Goal: Information Seeking & Learning: Learn about a topic

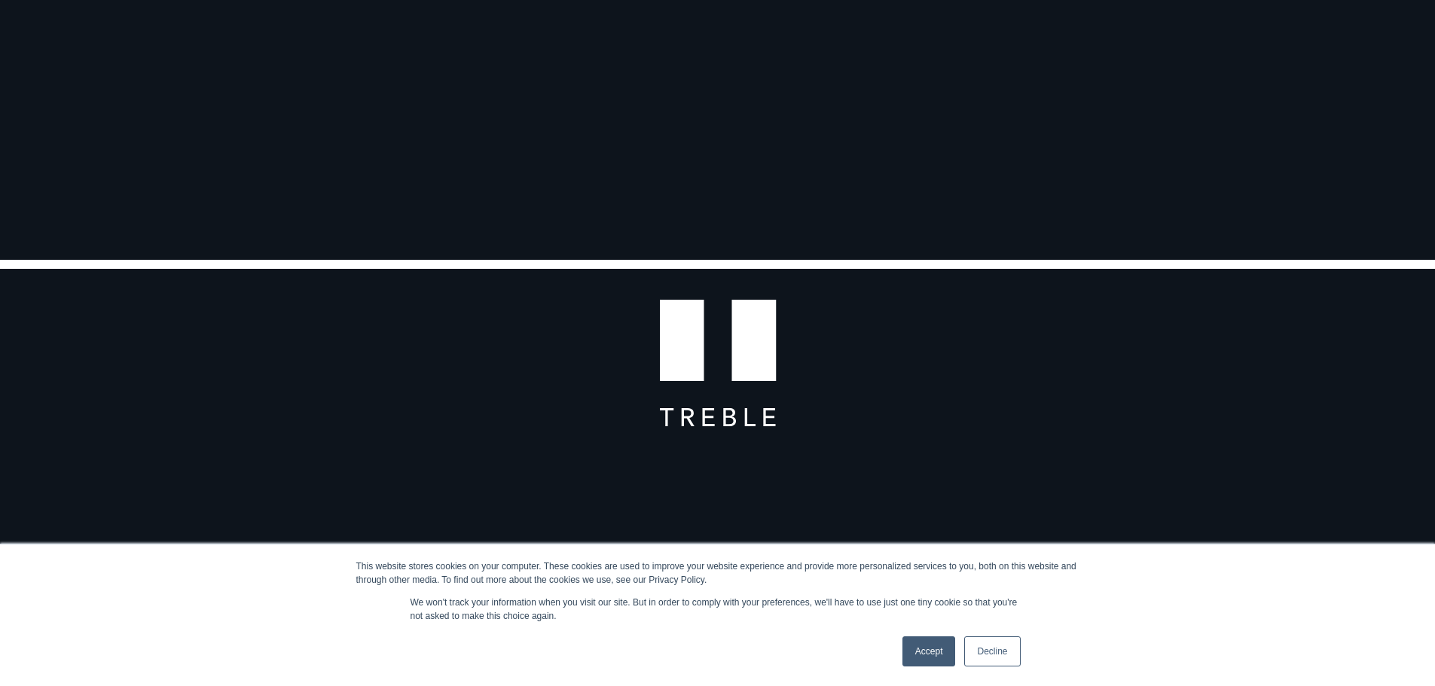
click at [931, 654] on link "Accept" at bounding box center [928, 652] width 53 height 30
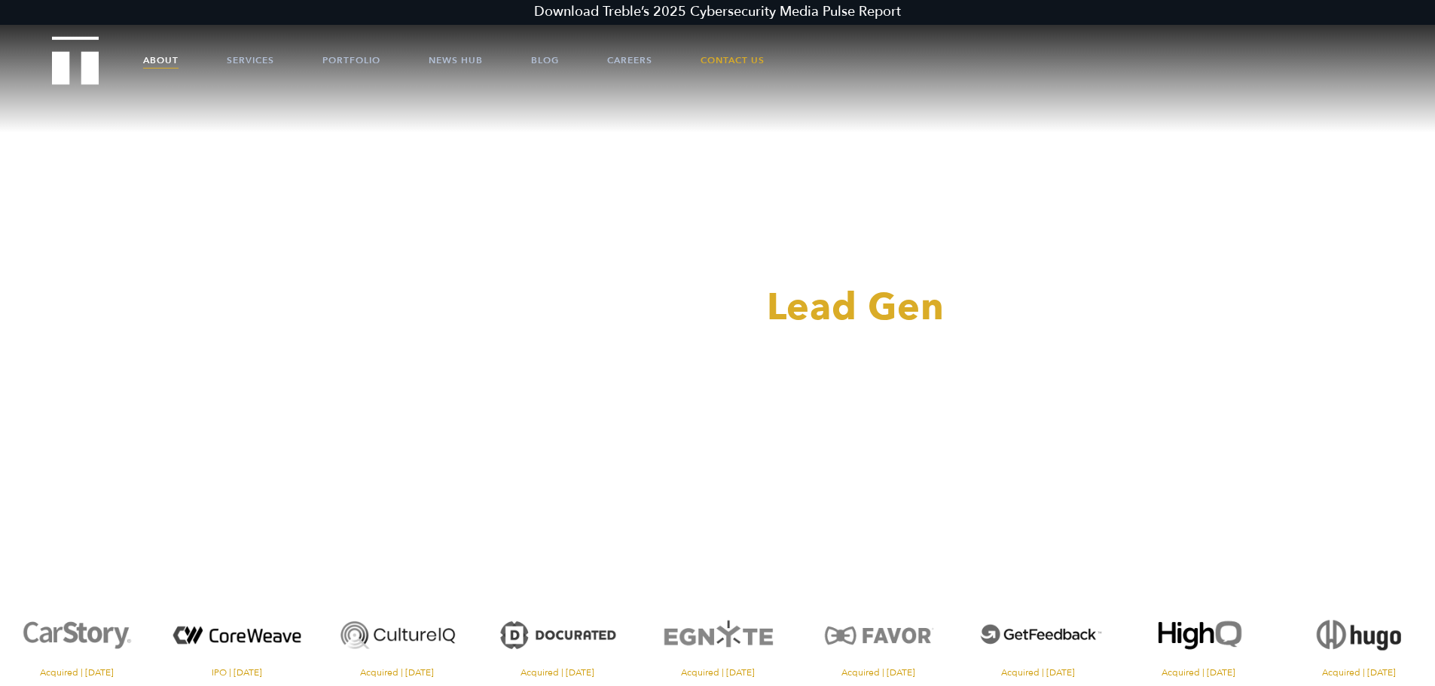
click at [160, 57] on link "About" at bounding box center [160, 60] width 35 height 45
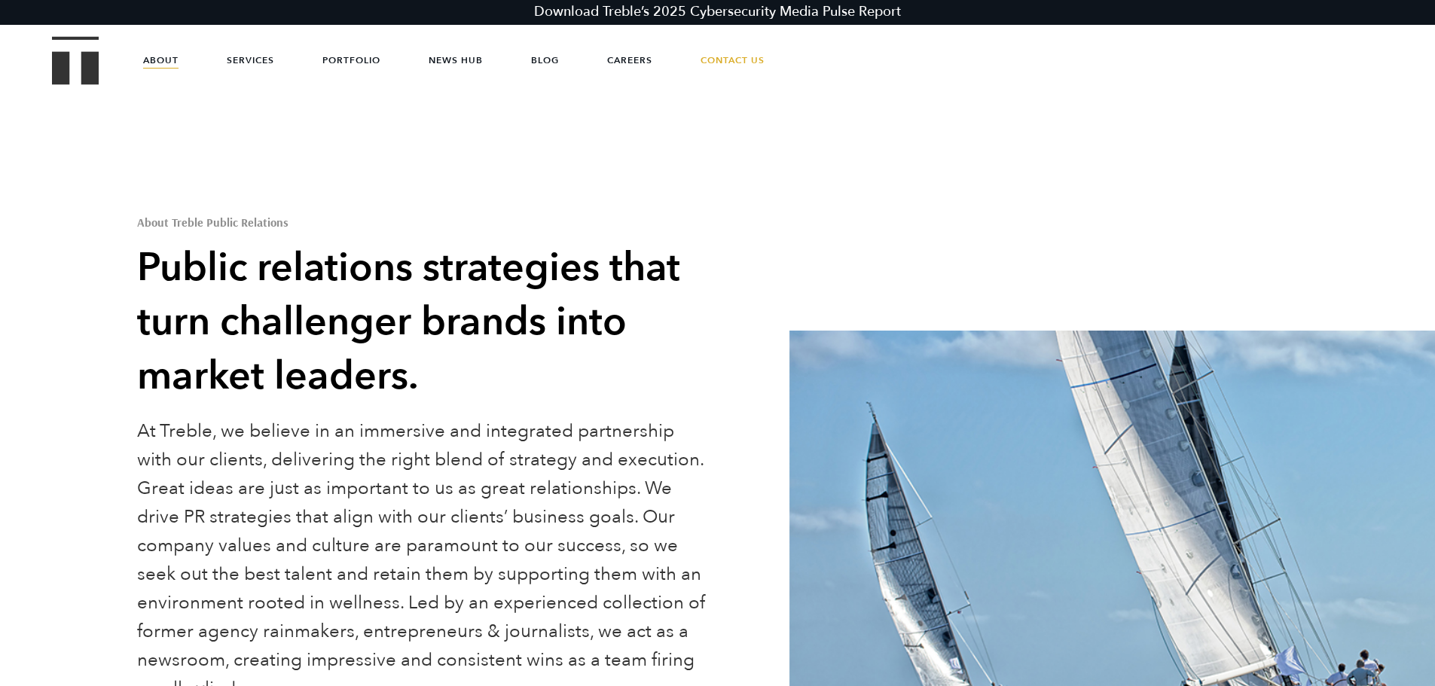
click at [448, 519] on p "At Treble, we believe in an immersive and integrated partnership with our clien…" at bounding box center [425, 560] width 576 height 286
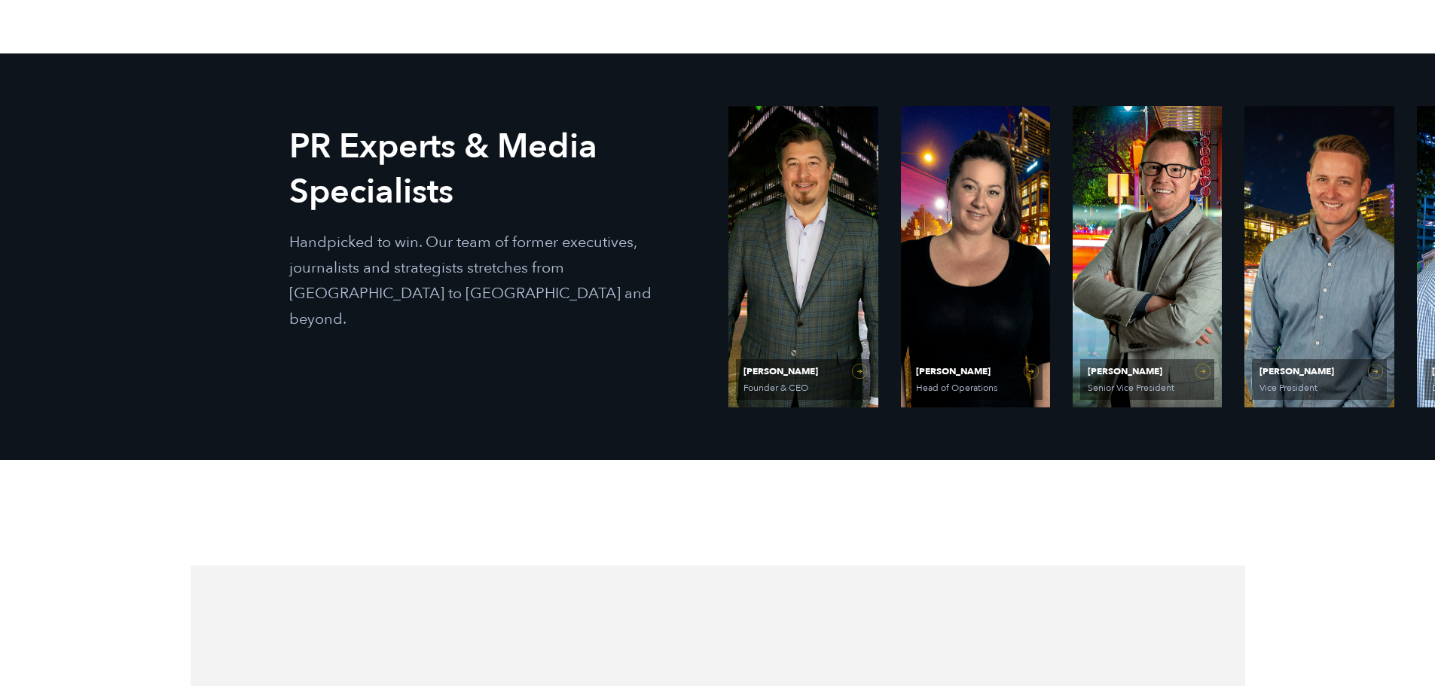
scroll to position [829, 0]
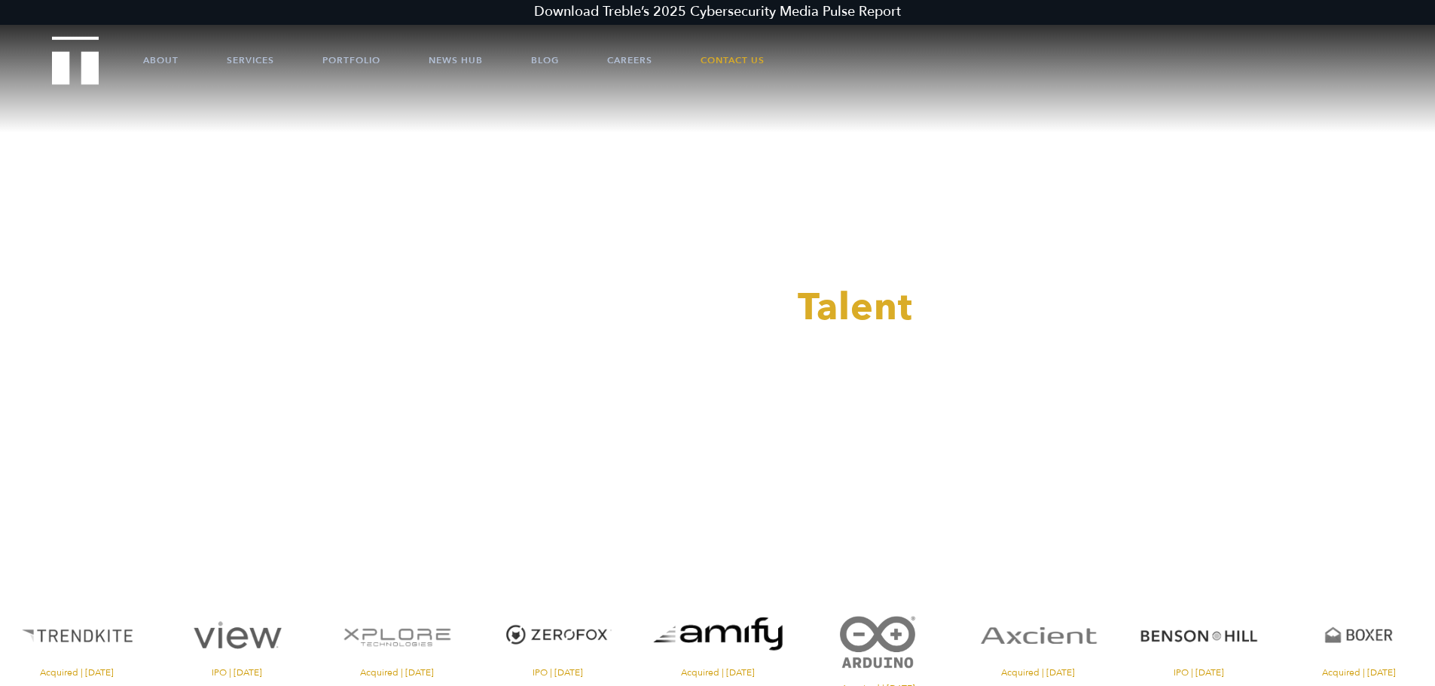
click at [146, 60] on div at bounding box center [717, 343] width 1435 height 686
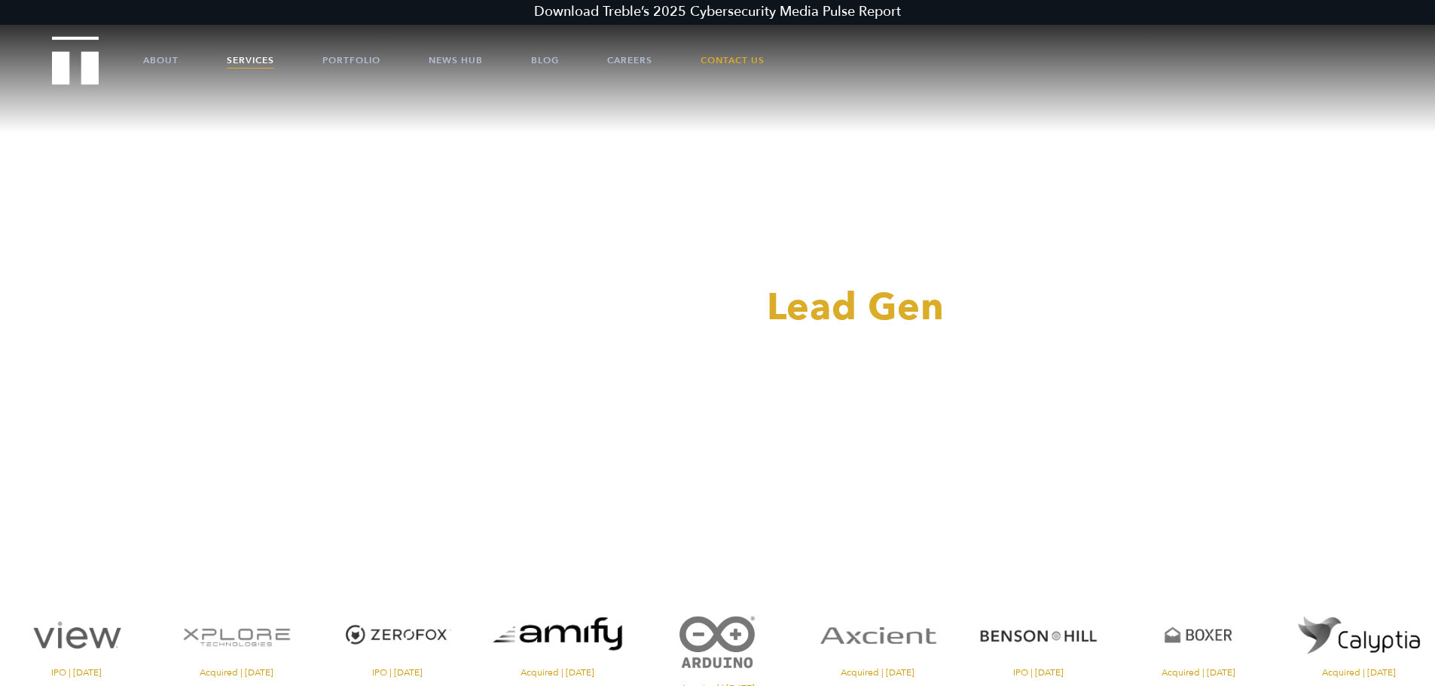
click at [258, 57] on link "Services" at bounding box center [250, 60] width 47 height 45
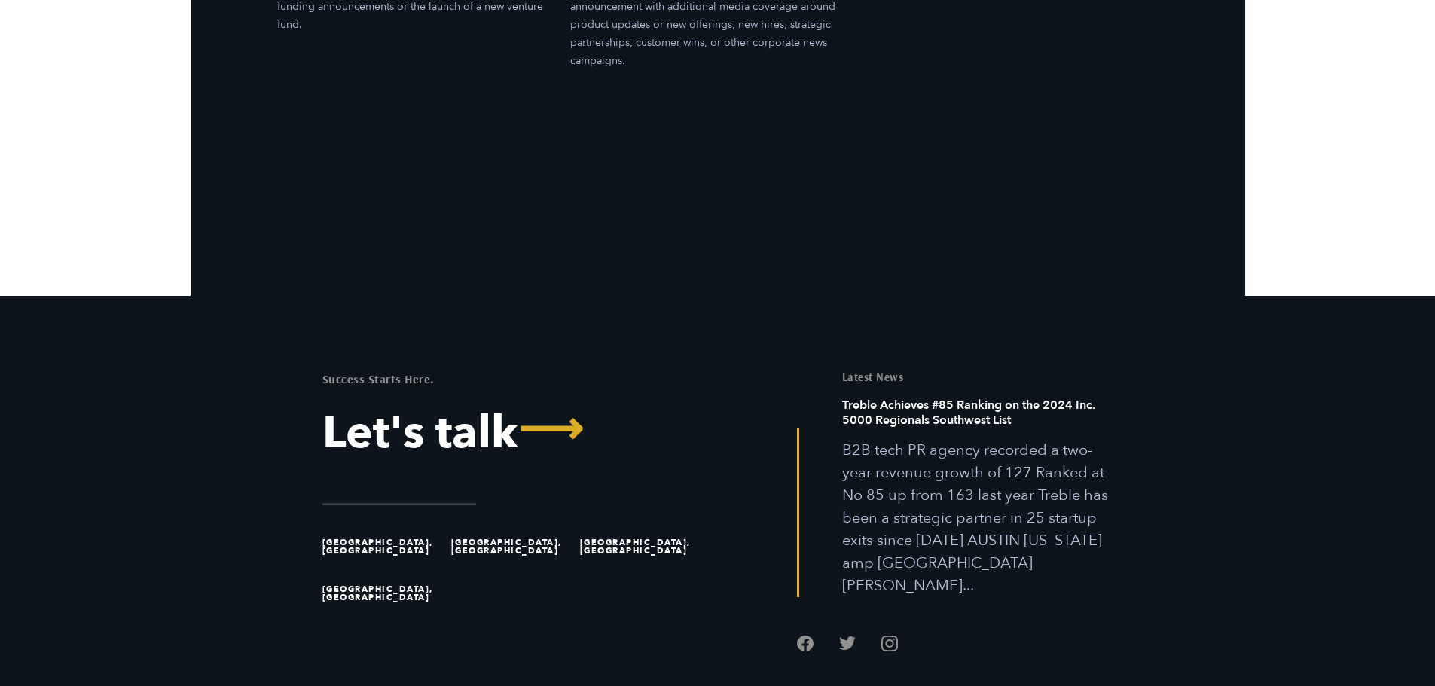
scroll to position [5253, 0]
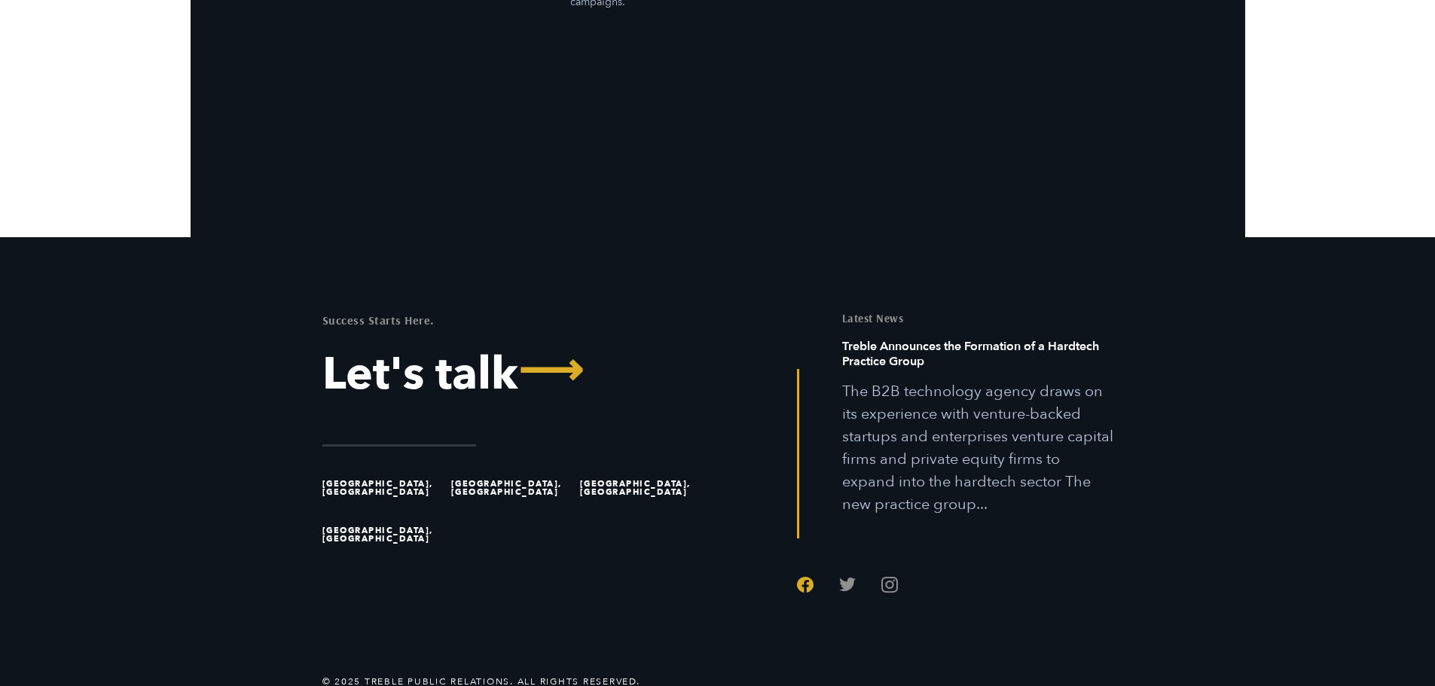
click at [805, 576] on link "Follow us on Facebook" at bounding box center [805, 584] width 17 height 17
